Goal: Information Seeking & Learning: Compare options

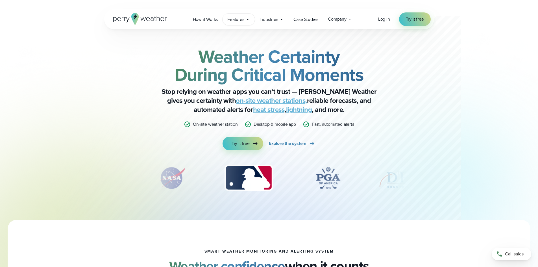
click at [247, 21] on icon at bounding box center [247, 19] width 5 height 5
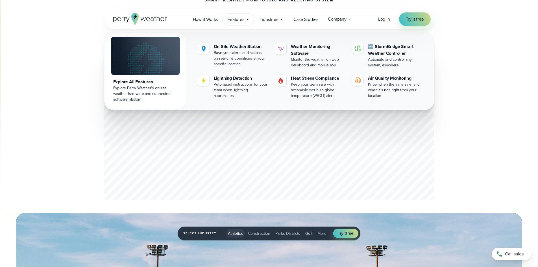
scroll to position [226, 0]
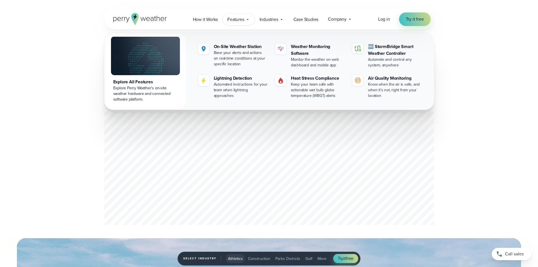
click at [532, 27] on div "Open Menu Log in Try it free How it Works" at bounding box center [269, 19] width 538 height 20
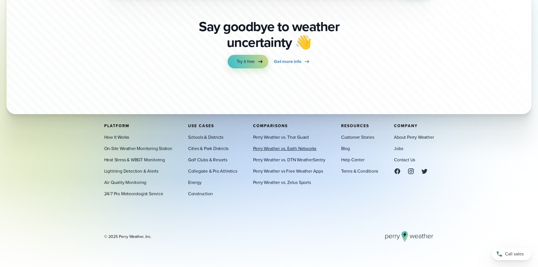
scroll to position [1982, 0]
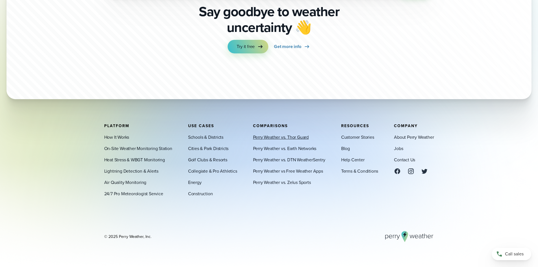
click at [286, 137] on link "Perry Weather vs. Thor Guard" at bounding box center [281, 136] width 56 height 7
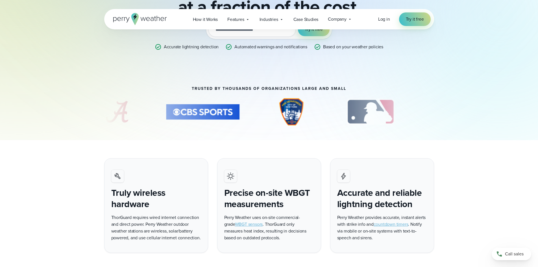
scroll to position [113, 0]
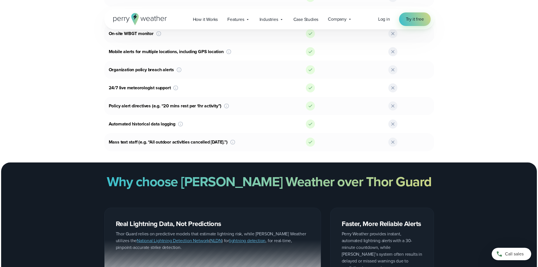
scroll to position [423, 0]
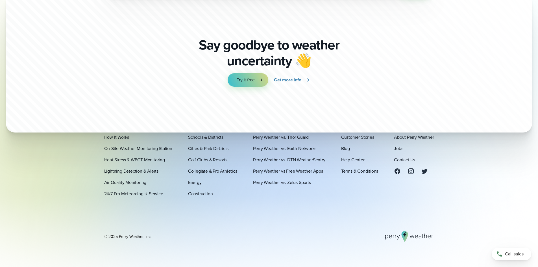
scroll to position [1975, 0]
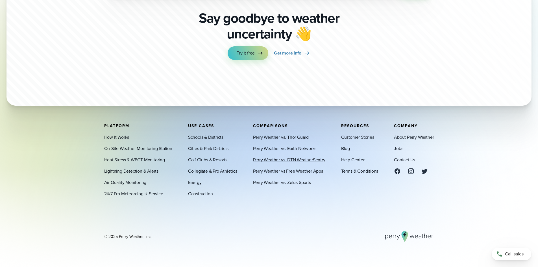
click at [299, 160] on link "Perry Weather vs. DTN WeatherSentry" at bounding box center [289, 159] width 72 height 7
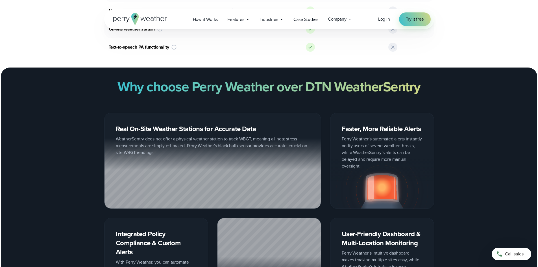
scroll to position [423, 0]
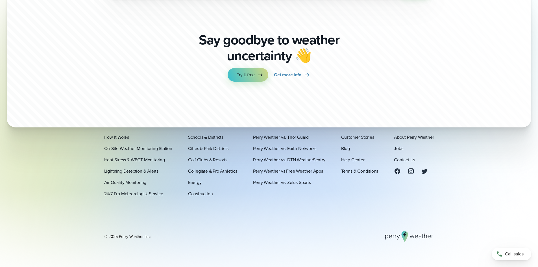
scroll to position [2034, 0]
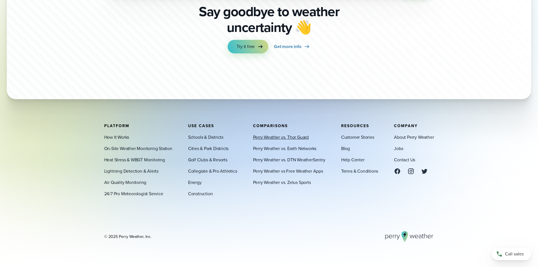
click at [264, 134] on link "Perry Weather vs. Thor Guard" at bounding box center [281, 136] width 56 height 7
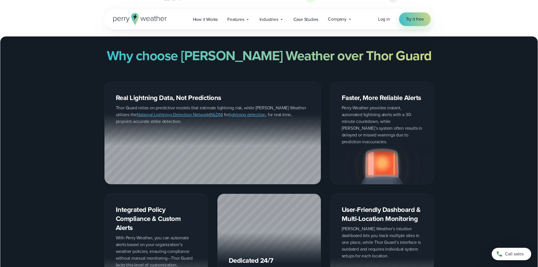
scroll to position [593, 0]
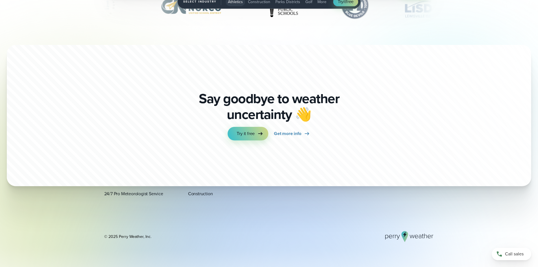
scroll to position [1982, 0]
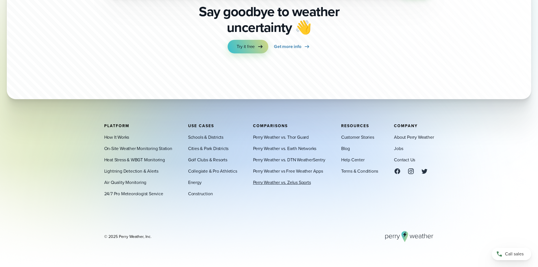
click at [292, 182] on link "Perry Weather vs. Zelus Sports" at bounding box center [282, 182] width 58 height 7
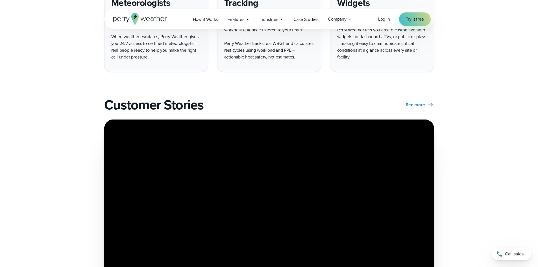
scroll to position [1213, 0]
